Goal: Task Accomplishment & Management: Use online tool/utility

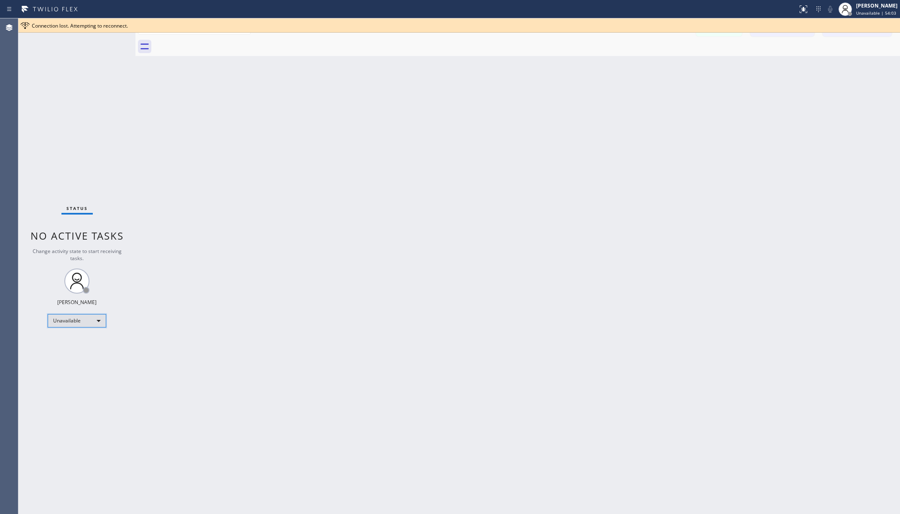
click at [81, 319] on div "Unavailable" at bounding box center [77, 320] width 59 height 13
click at [79, 341] on li "Available" at bounding box center [76, 343] width 56 height 10
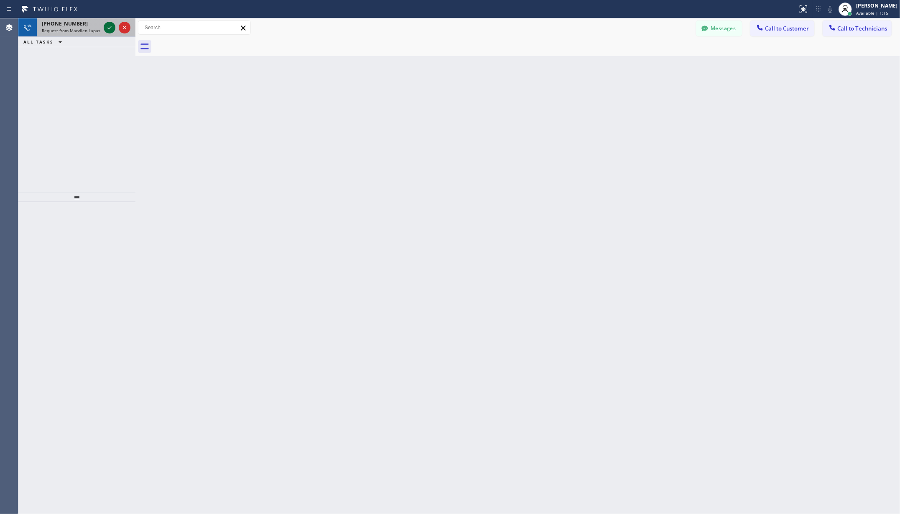
click at [108, 27] on icon at bounding box center [110, 28] width 10 height 10
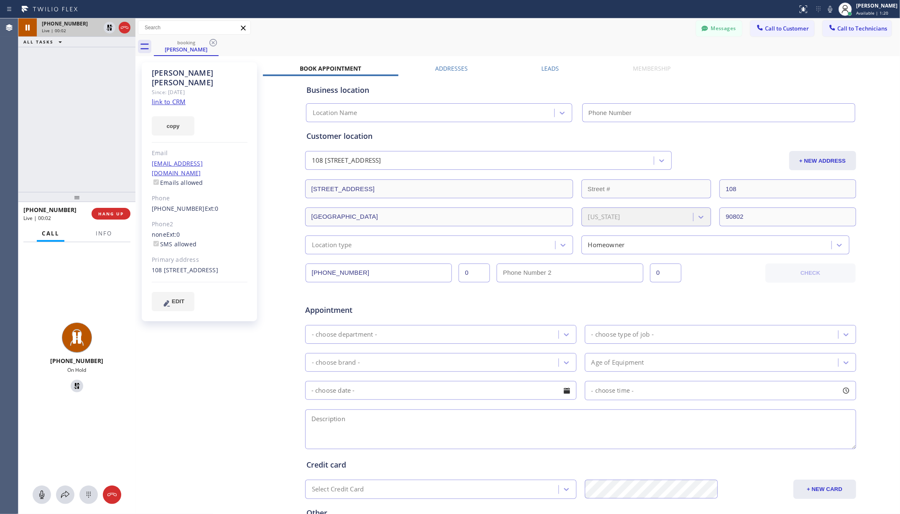
type input "[PHONE_NUMBER]"
click at [41, 500] on button at bounding box center [42, 494] width 18 height 18
click at [42, 492] on icon at bounding box center [41, 494] width 5 height 8
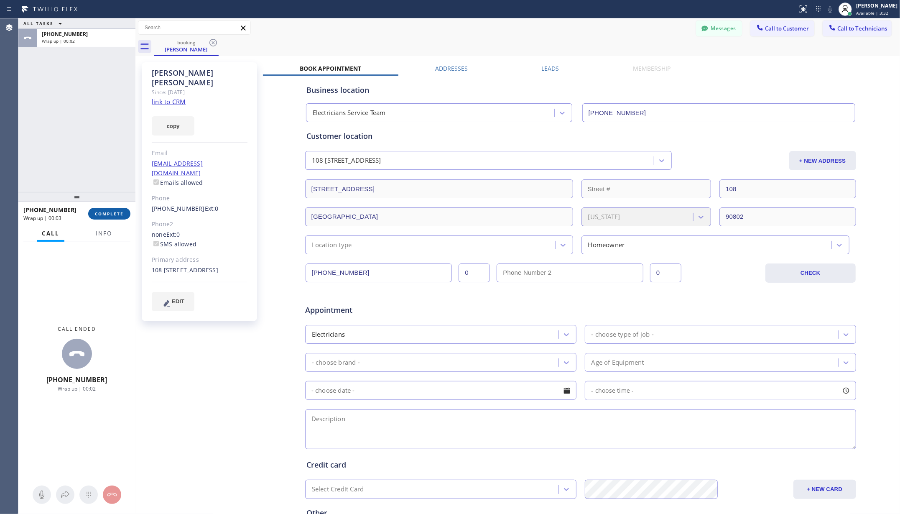
click at [117, 213] on span "COMPLETE" at bounding box center [109, 214] width 29 height 6
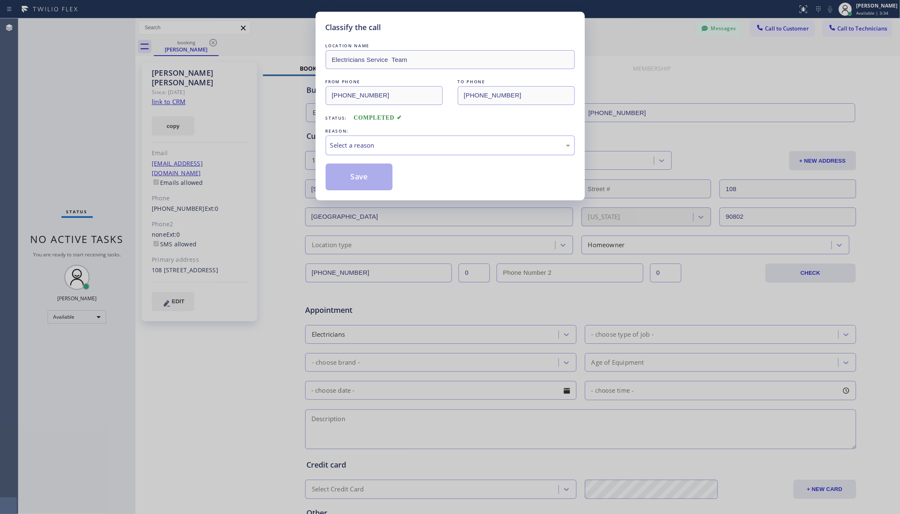
click at [388, 151] on div "Select a reason" at bounding box center [450, 145] width 249 height 20
click at [346, 176] on button "Save" at bounding box center [359, 176] width 67 height 27
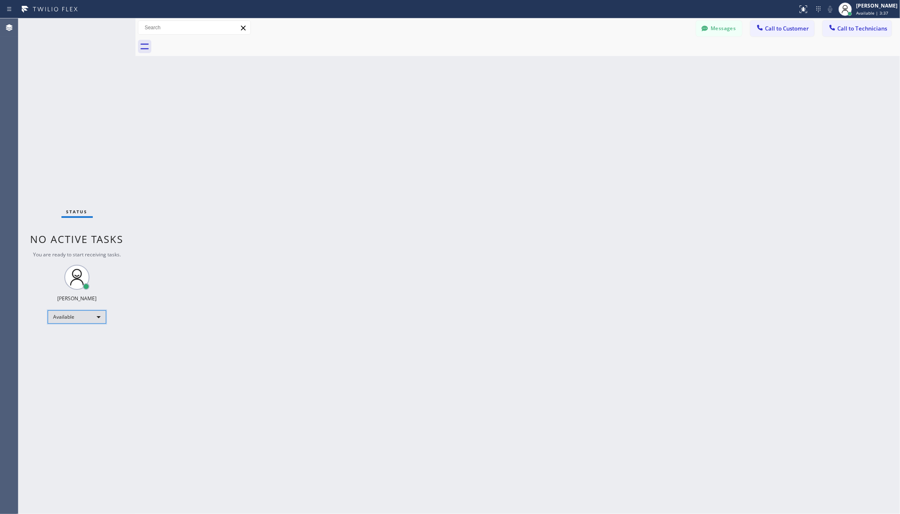
click at [87, 313] on div "Available" at bounding box center [77, 316] width 59 height 13
click at [76, 348] on li "Unavailable" at bounding box center [76, 350] width 56 height 10
click at [186, 317] on div "Back to Dashboard Change Sender ID Customers Technicians AA [PERSON_NAME] [DATE…" at bounding box center [517, 265] width 765 height 495
drag, startPoint x: 382, startPoint y: 248, endPoint x: 530, endPoint y: 252, distance: 148.5
click at [382, 248] on div "Back to Dashboard Change Sender ID Customers Technicians AA [PERSON_NAME] [DATE…" at bounding box center [517, 265] width 765 height 495
